Goal: Find specific page/section: Find specific page/section

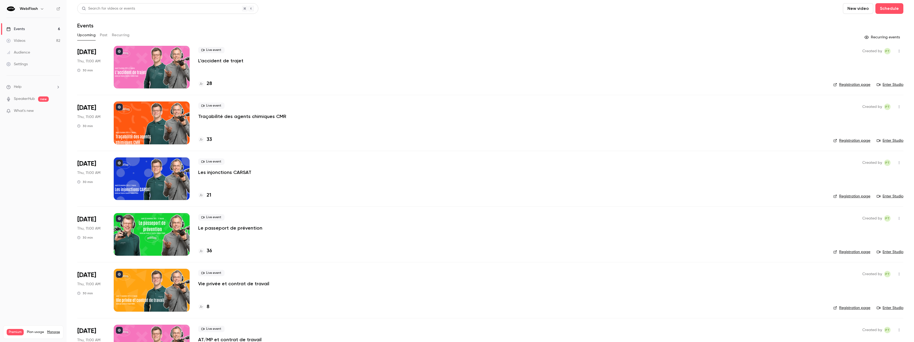
click at [29, 52] on div "Audience" at bounding box center [18, 52] width 24 height 5
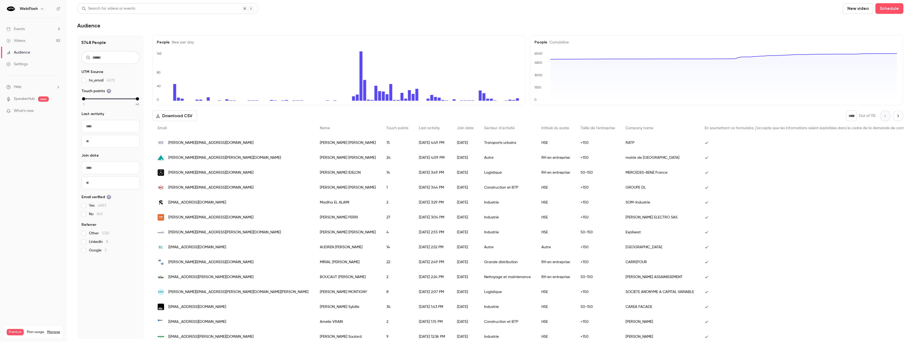
click at [97, 125] on input "text" at bounding box center [110, 126] width 58 height 13
click at [21, 29] on div "Events" at bounding box center [15, 28] width 18 height 5
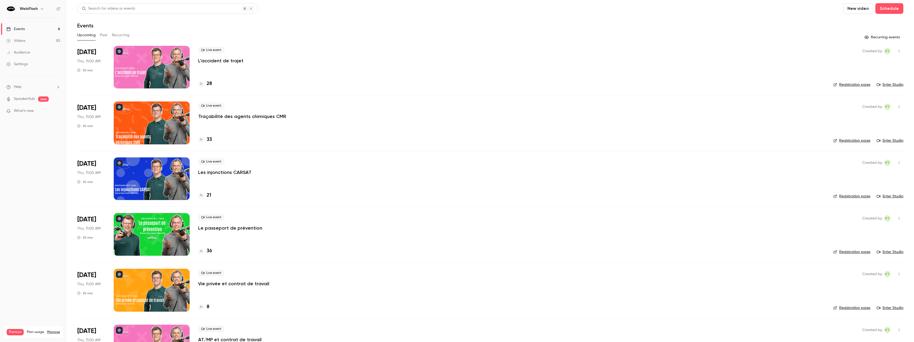
click at [103, 35] on button "Past" at bounding box center [104, 35] width 8 height 9
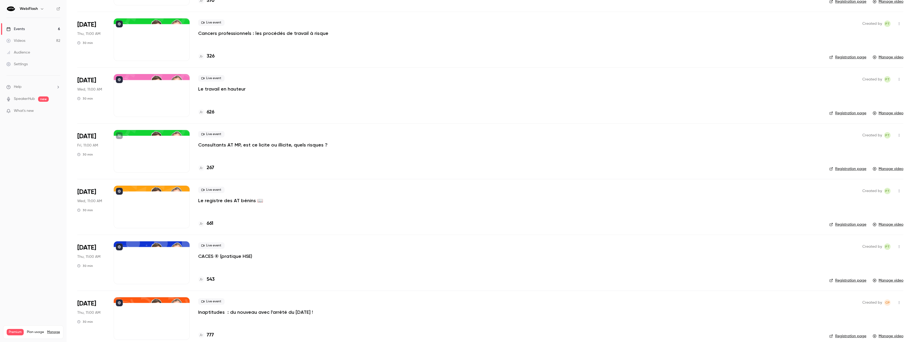
scroll to position [2543, 0]
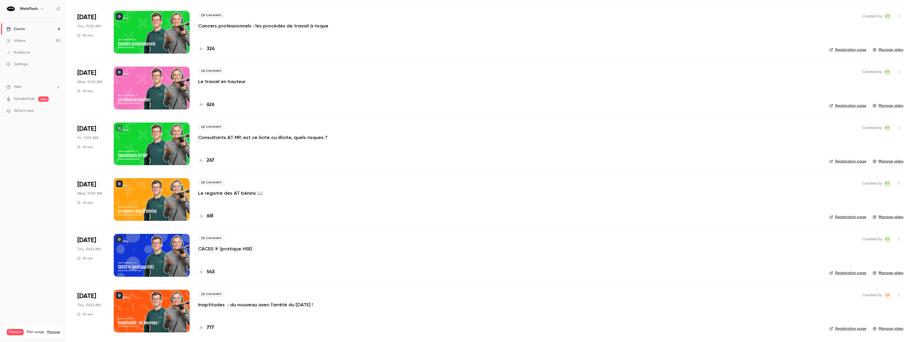
click at [404, 239] on div "Live event CACES ® (pratique HSE)" at bounding box center [509, 243] width 623 height 17
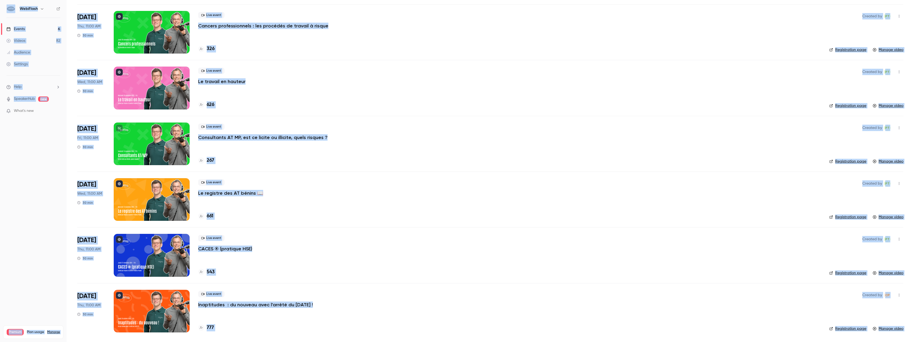
copy body "LoreMipsu Dolors 2 Ametco 94 Adipisci Elitsedd Eius TemporiNci utl Etdo'm ali E…"
